Goal: Task Accomplishment & Management: Use online tool/utility

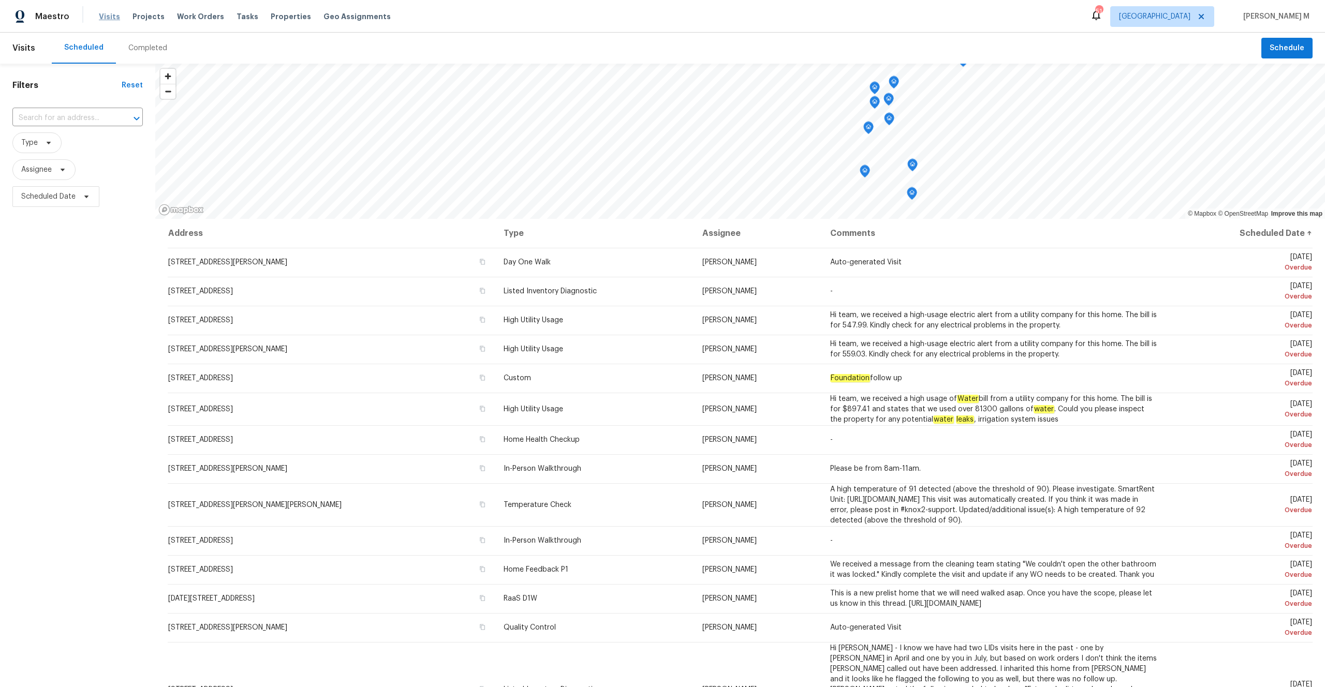
click at [112, 16] on span "Visits" at bounding box center [109, 16] width 21 height 10
click at [237, 15] on span "Tasks" at bounding box center [248, 16] width 22 height 7
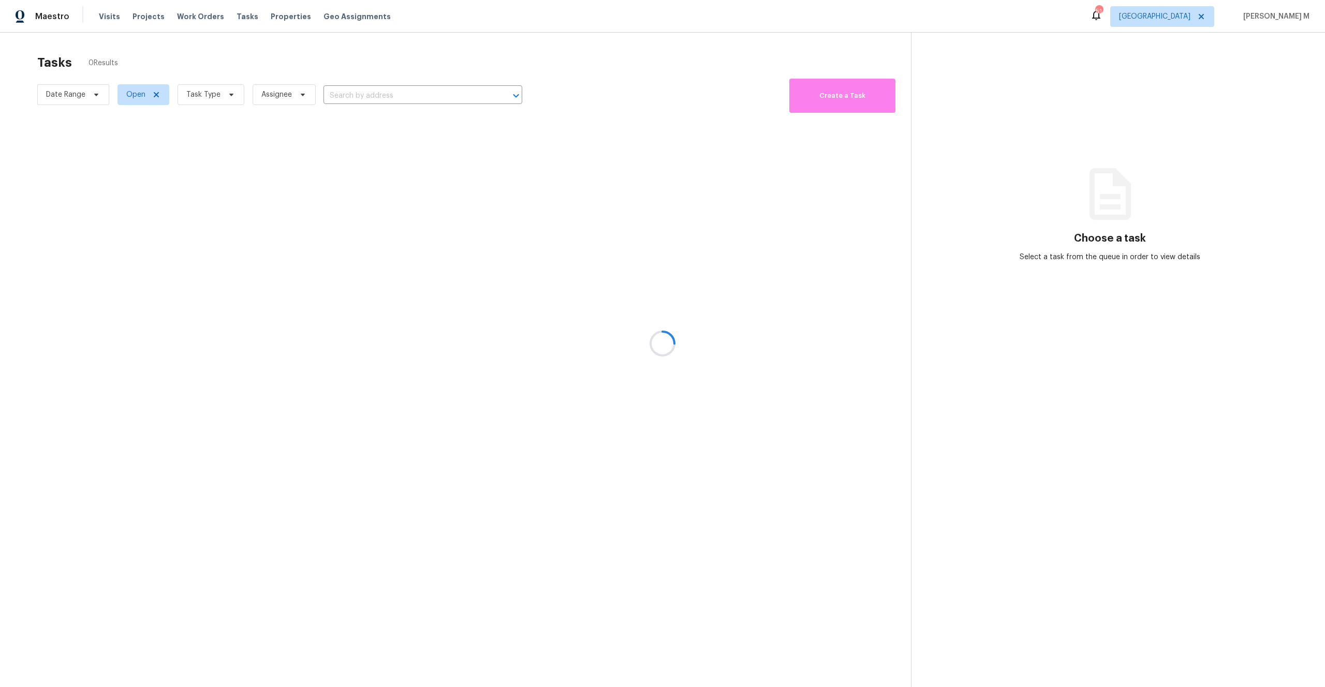
click at [1190, 19] on div at bounding box center [662, 343] width 1325 height 687
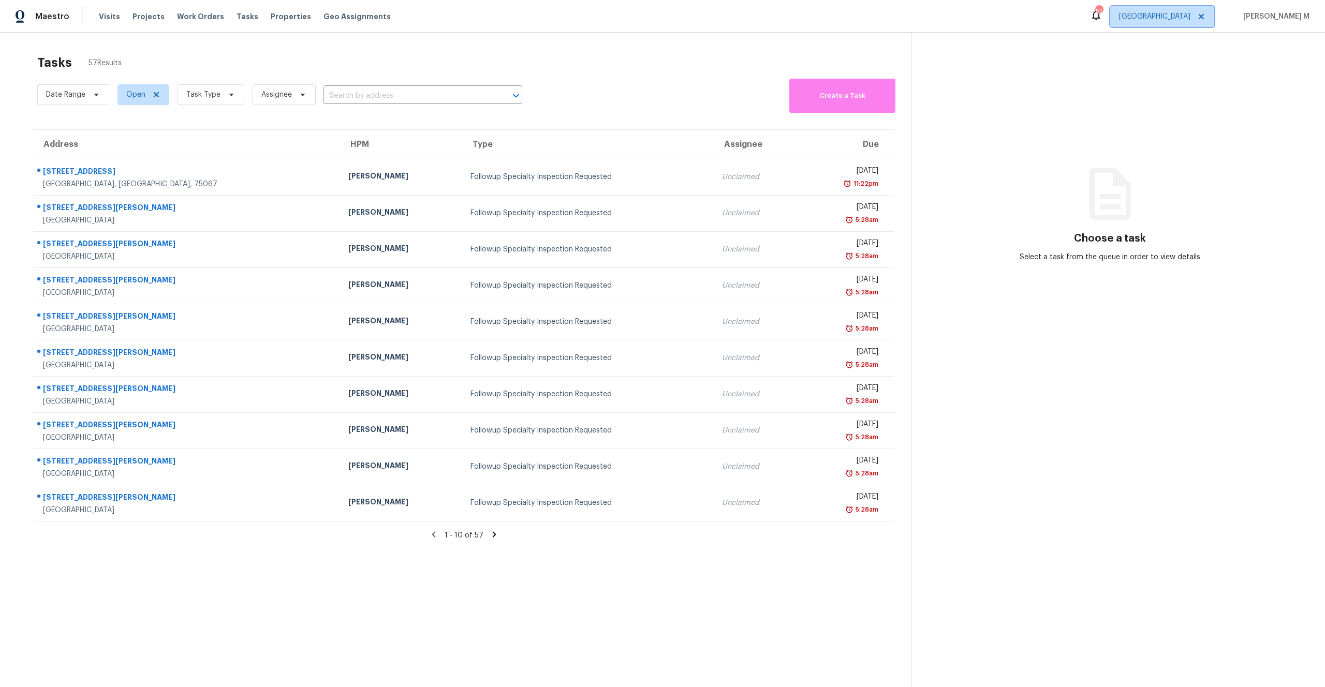
click at [1190, 19] on span "[GEOGRAPHIC_DATA]" at bounding box center [1154, 16] width 71 height 10
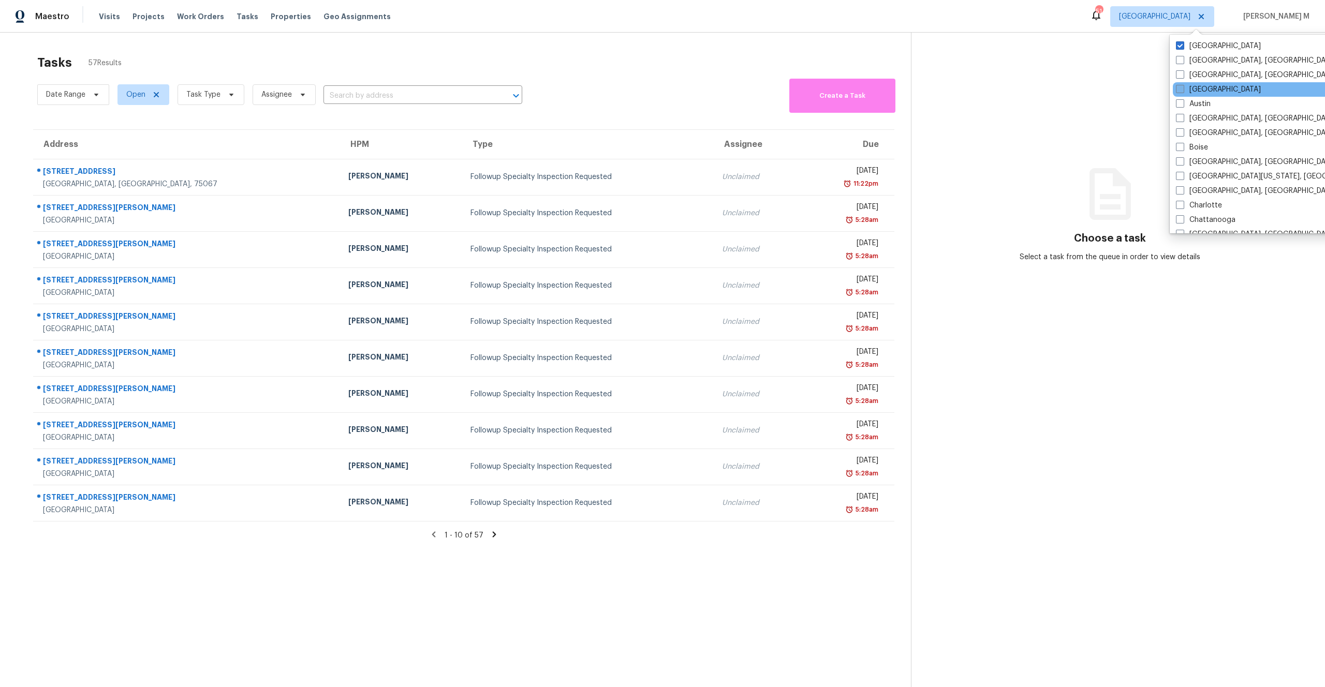
click at [1200, 88] on label "[GEOGRAPHIC_DATA]" at bounding box center [1218, 89] width 85 height 10
click at [1183, 88] on input "[GEOGRAPHIC_DATA]" at bounding box center [1179, 87] width 7 height 7
checkbox input "true"
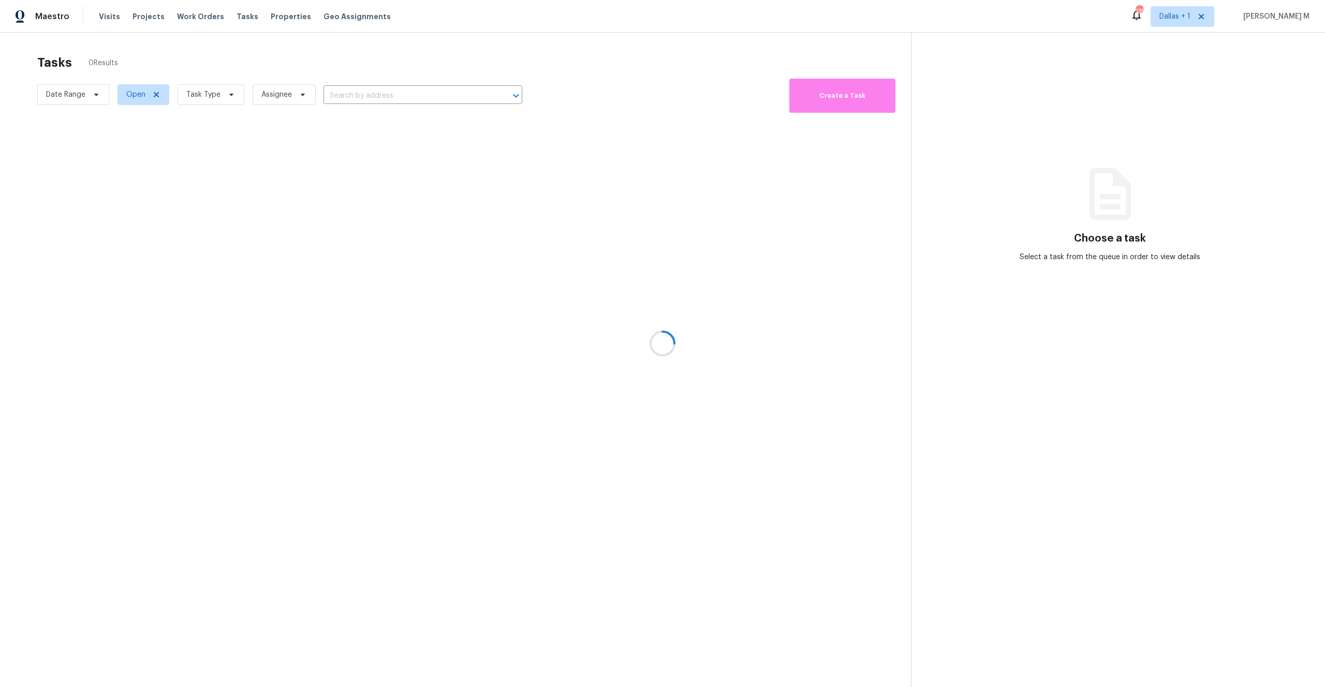
click at [16, 258] on div at bounding box center [662, 343] width 1325 height 687
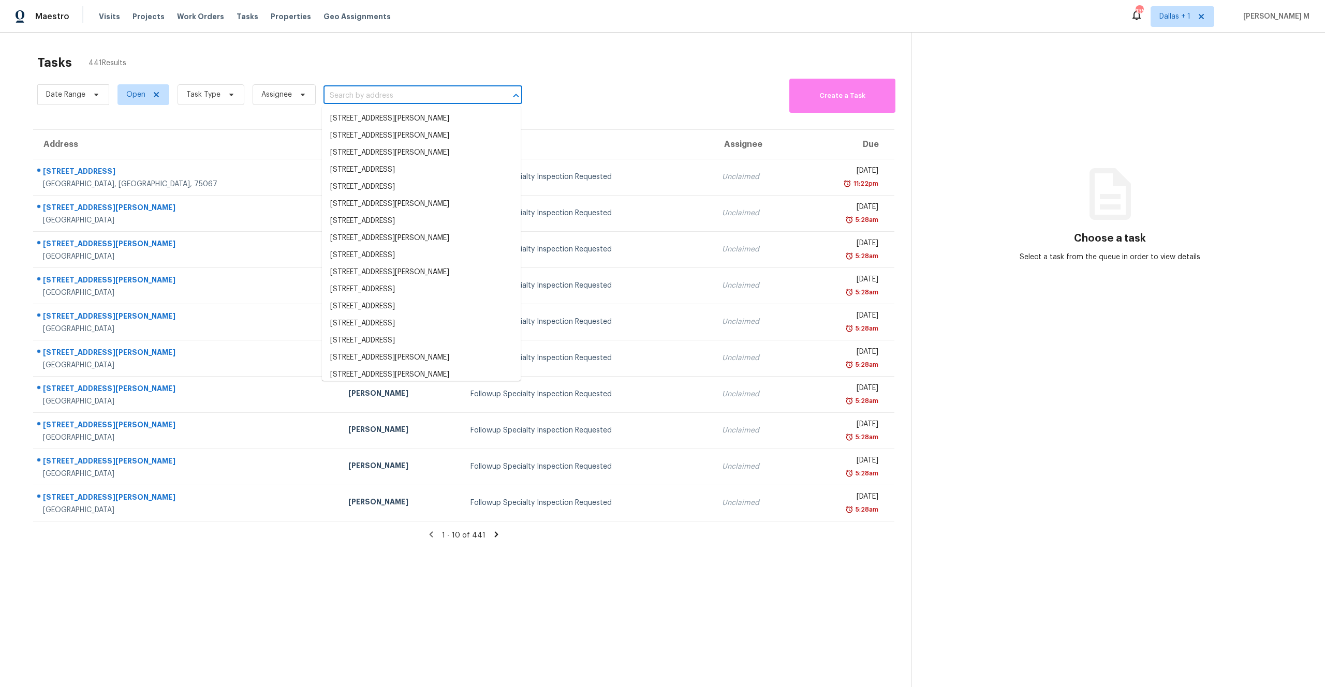
click at [462, 98] on input "text" at bounding box center [408, 96] width 170 height 16
paste input "[STREET_ADDRESS]"
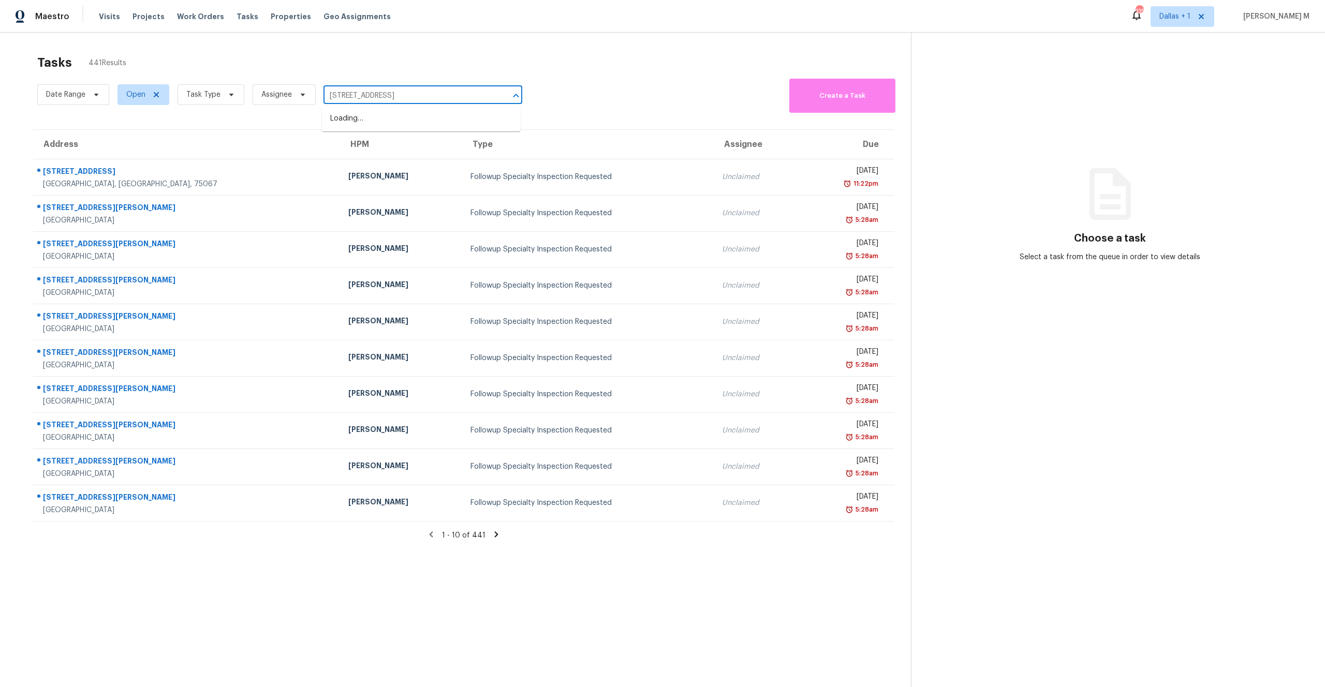
type input "[STREET_ADDRESS]"
click at [229, 94] on icon at bounding box center [231, 95] width 4 height 3
click at [149, 96] on span at bounding box center [154, 95] width 11 height 8
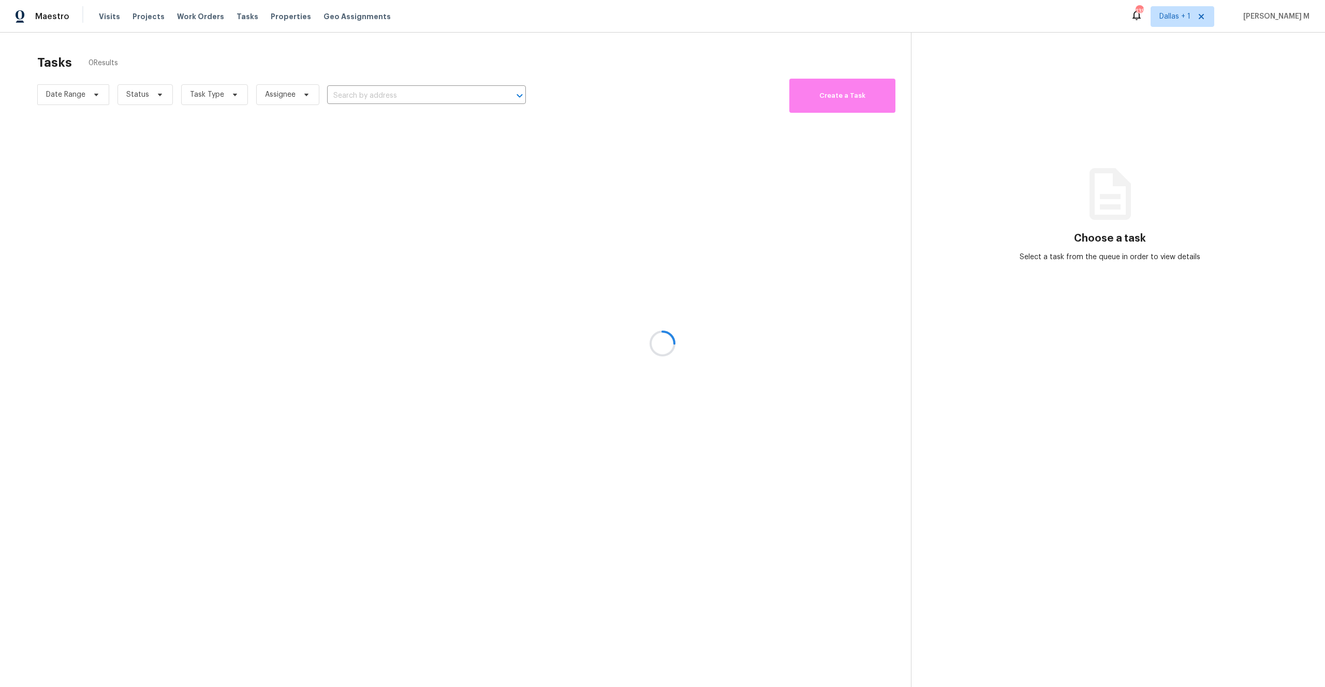
click at [154, 95] on div at bounding box center [662, 343] width 1325 height 687
click at [157, 96] on div at bounding box center [662, 343] width 1325 height 687
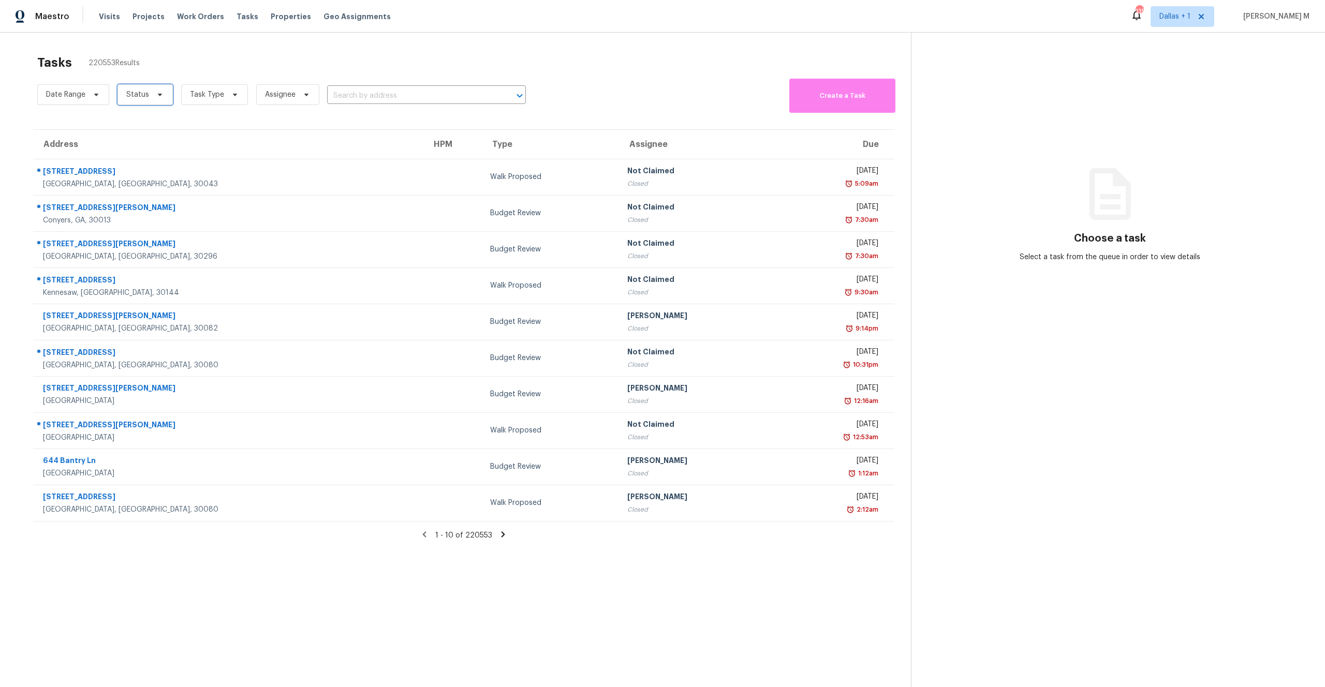
click at [157, 93] on icon at bounding box center [160, 95] width 8 height 8
click at [150, 137] on label "Open" at bounding box center [139, 139] width 33 height 10
click at [130, 137] on input "Open" at bounding box center [126, 137] width 7 height 7
checkbox input "true"
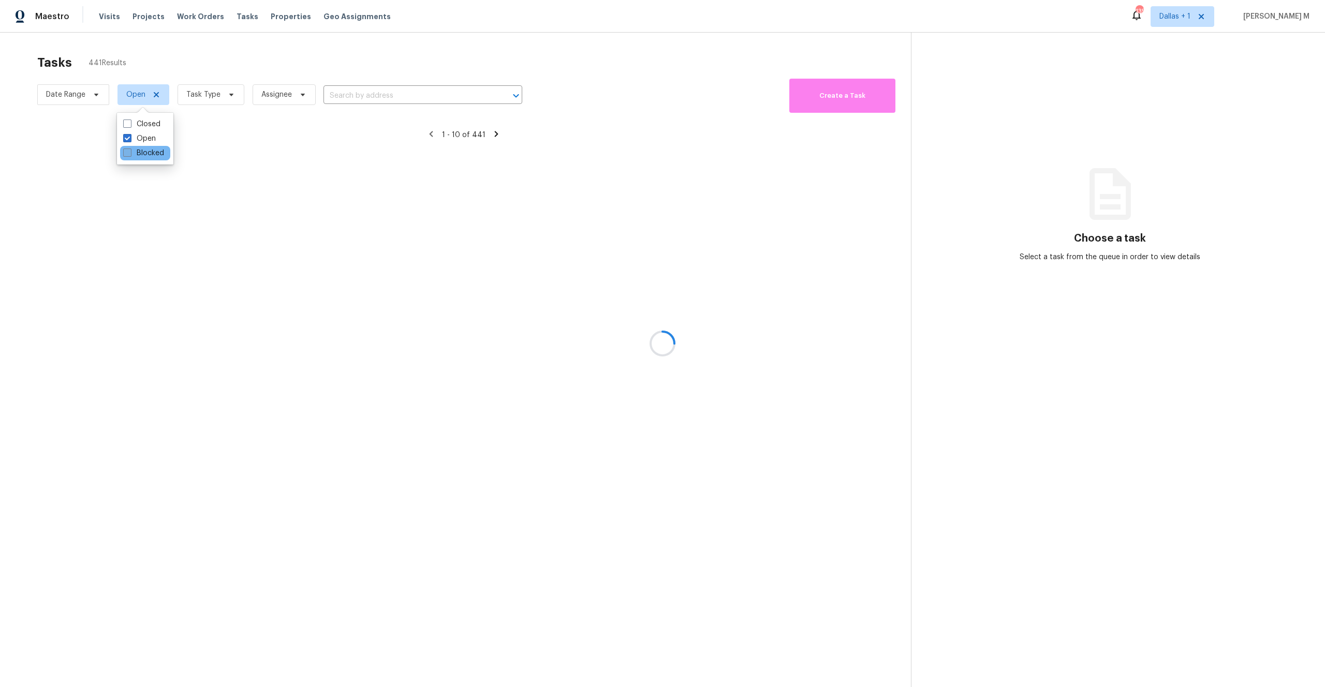
click at [150, 149] on label "Blocked" at bounding box center [143, 153] width 41 height 10
click at [130, 149] on input "Blocked" at bounding box center [126, 151] width 7 height 7
checkbox input "true"
click at [147, 124] on label "Closed" at bounding box center [141, 124] width 37 height 10
click at [130, 124] on input "Closed" at bounding box center [126, 122] width 7 height 7
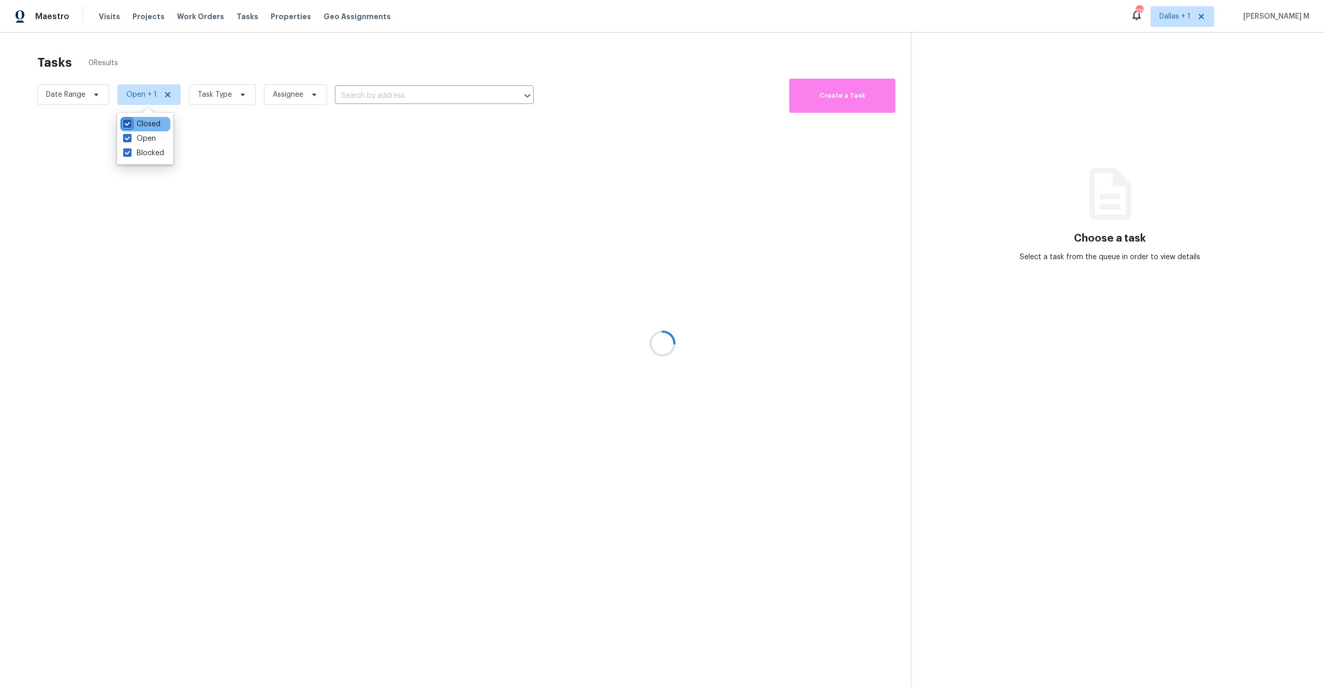
checkbox input "true"
click at [370, 94] on div at bounding box center [662, 343] width 1325 height 687
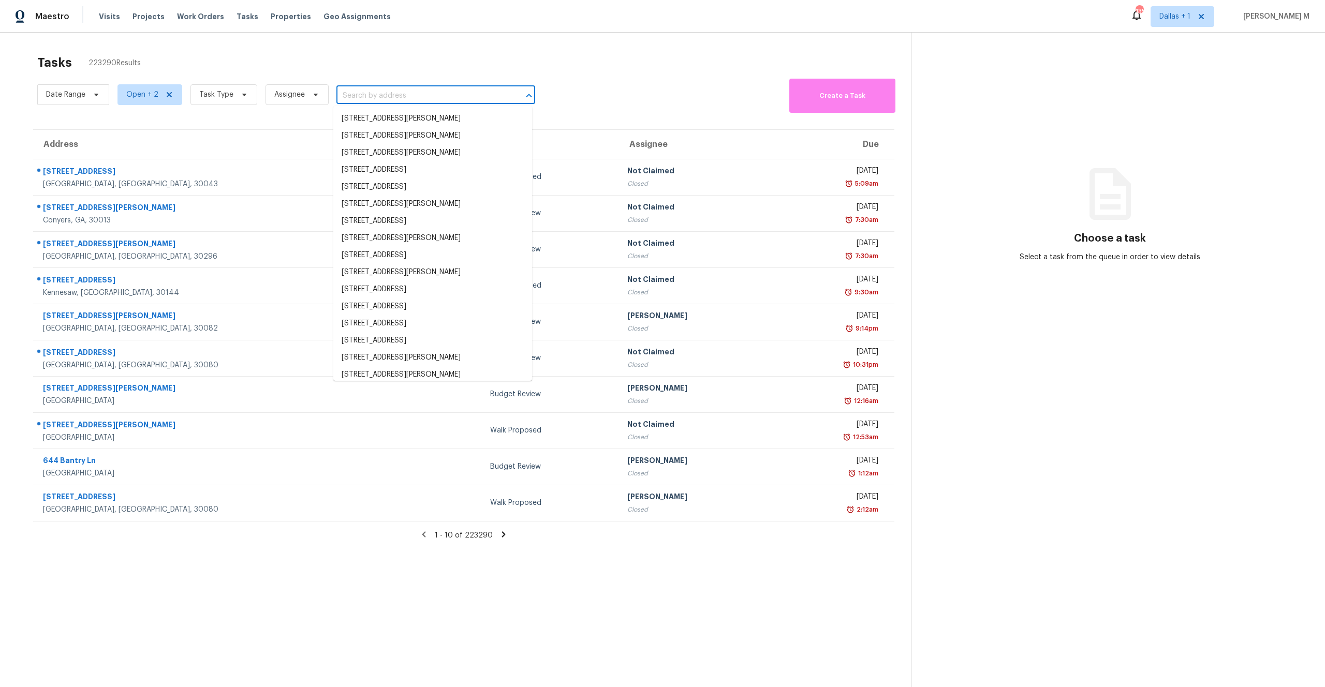
click at [370, 94] on input "text" at bounding box center [421, 96] width 170 height 16
paste input "[STREET_ADDRESS]"
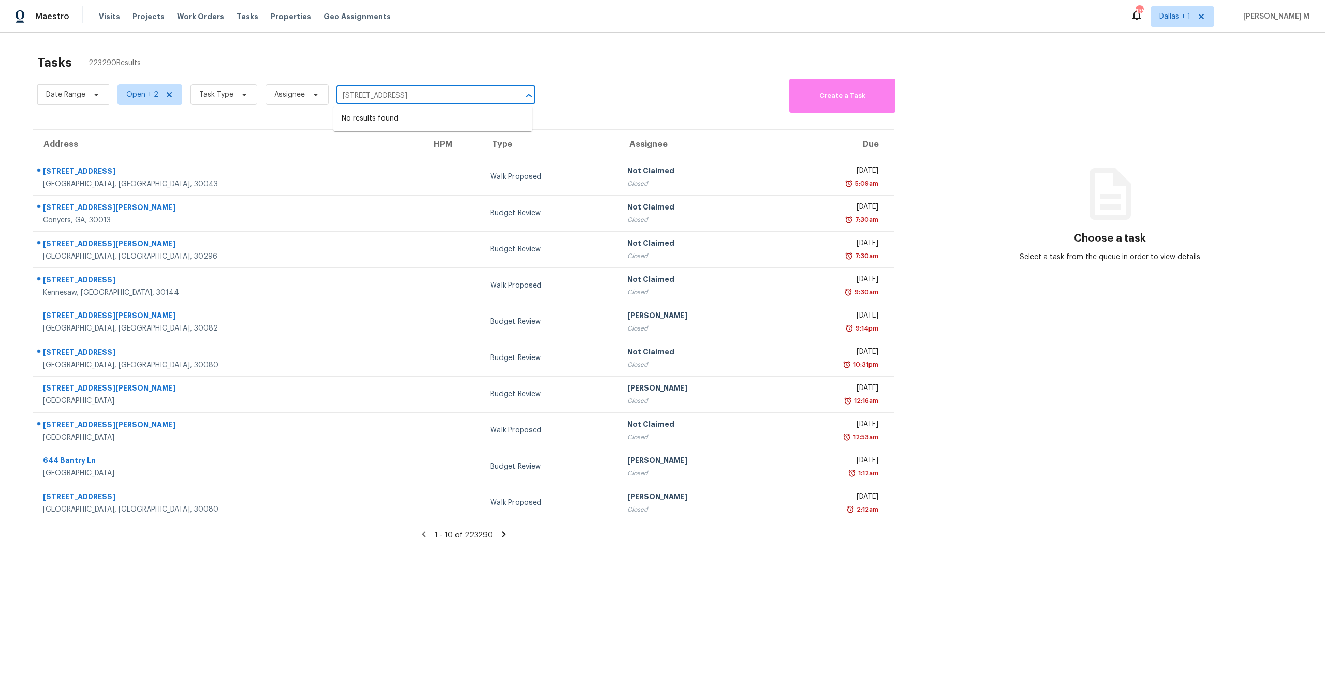
type input "[STREET_ADDRESS]"
